Goal: Information Seeking & Learning: Find specific fact

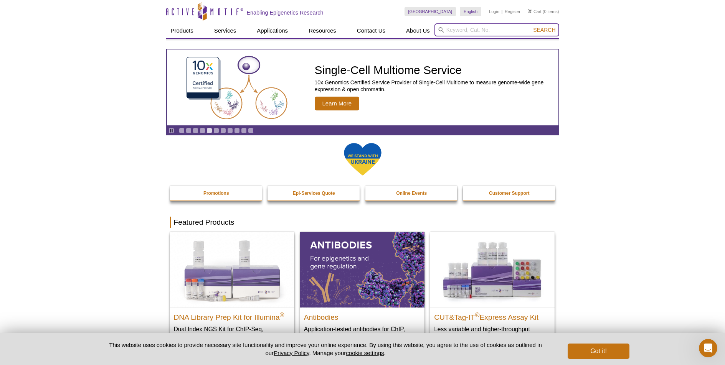
click at [453, 31] on input "search" at bounding box center [496, 29] width 125 height 13
type input "ova"
click at [530, 26] on button "Search" at bounding box center [543, 29] width 27 height 7
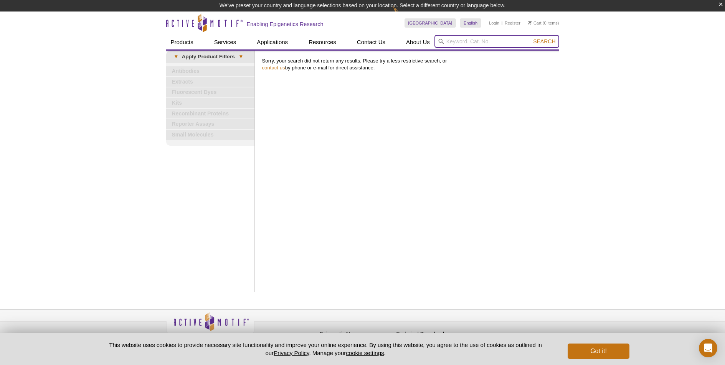
click at [463, 40] on input "search" at bounding box center [496, 41] width 125 height 13
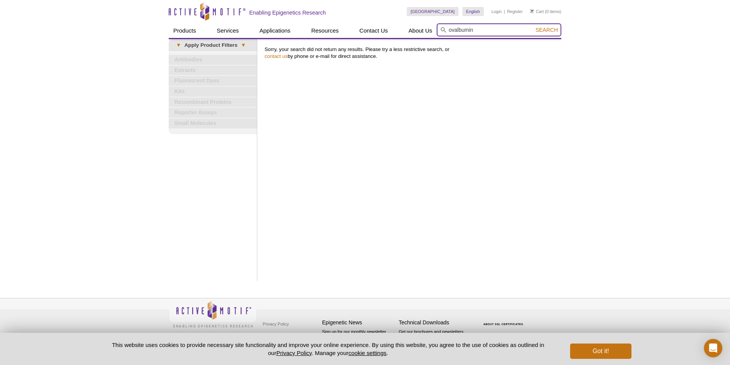
type input "ovalbumin"
click at [534, 26] on button "Search" at bounding box center [547, 29] width 27 height 7
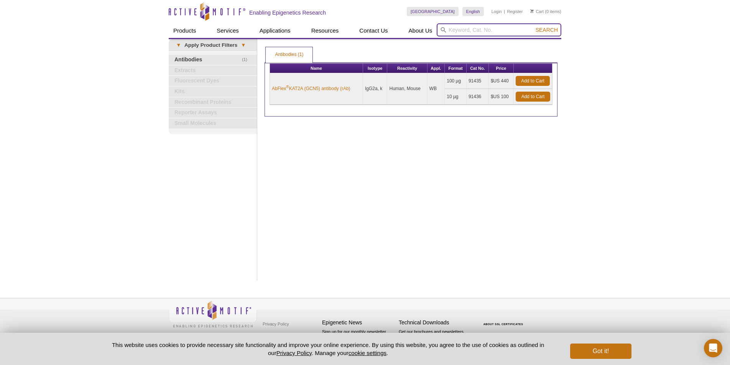
click at [476, 35] on input "search" at bounding box center [499, 29] width 125 height 13
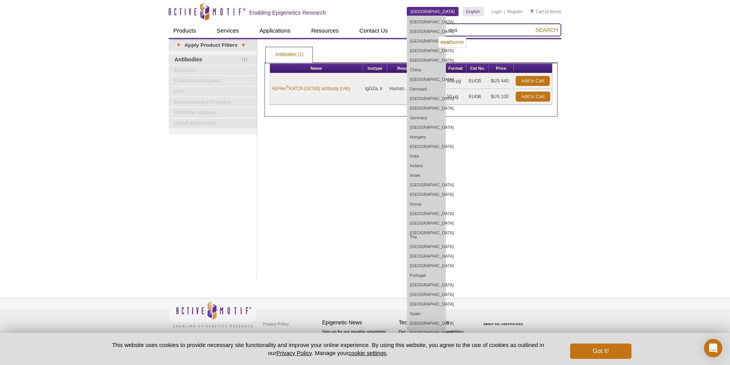
type input "ova"
